Goal: Find specific page/section: Find specific page/section

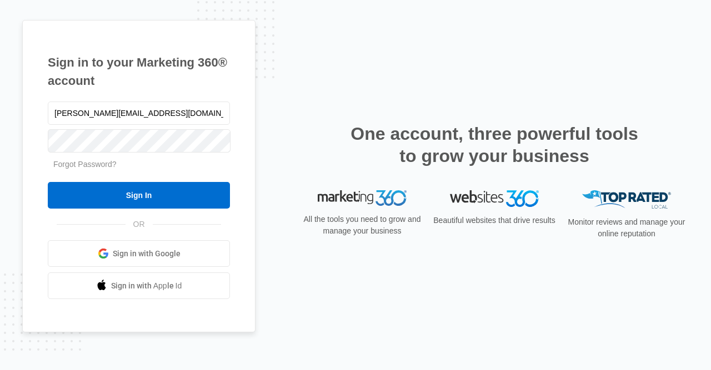
type input "[PERSON_NAME][EMAIL_ADDRESS][DOMAIN_NAME]"
click at [133, 204] on input "Sign In" at bounding box center [139, 195] width 182 height 27
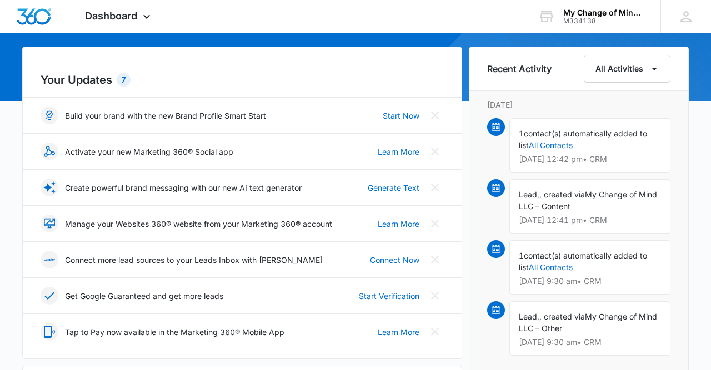
scroll to position [231, 0]
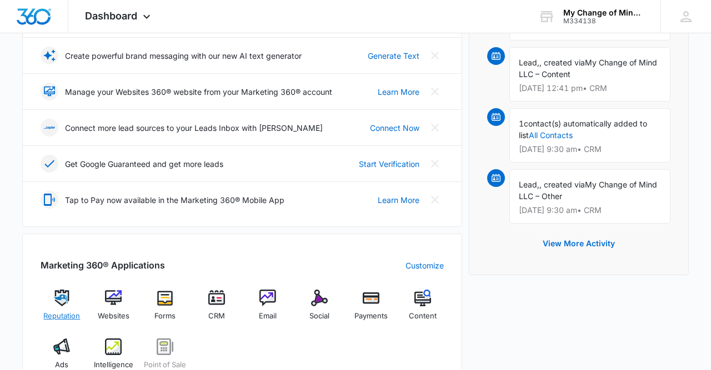
click at [63, 300] on img at bounding box center [61, 298] width 17 height 17
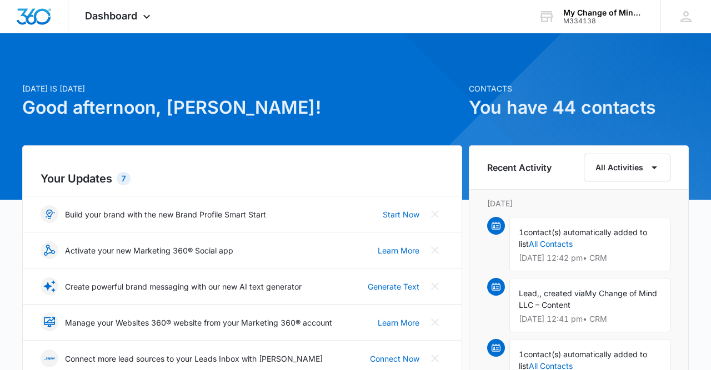
scroll to position [231, 0]
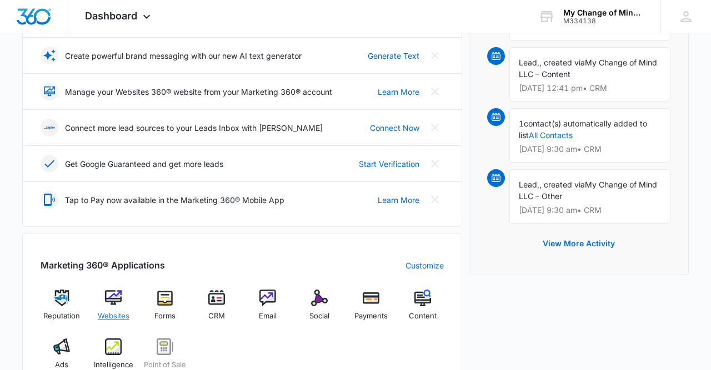
click at [110, 308] on div "Websites" at bounding box center [113, 310] width 43 height 40
